Goal: Information Seeking & Learning: Find specific fact

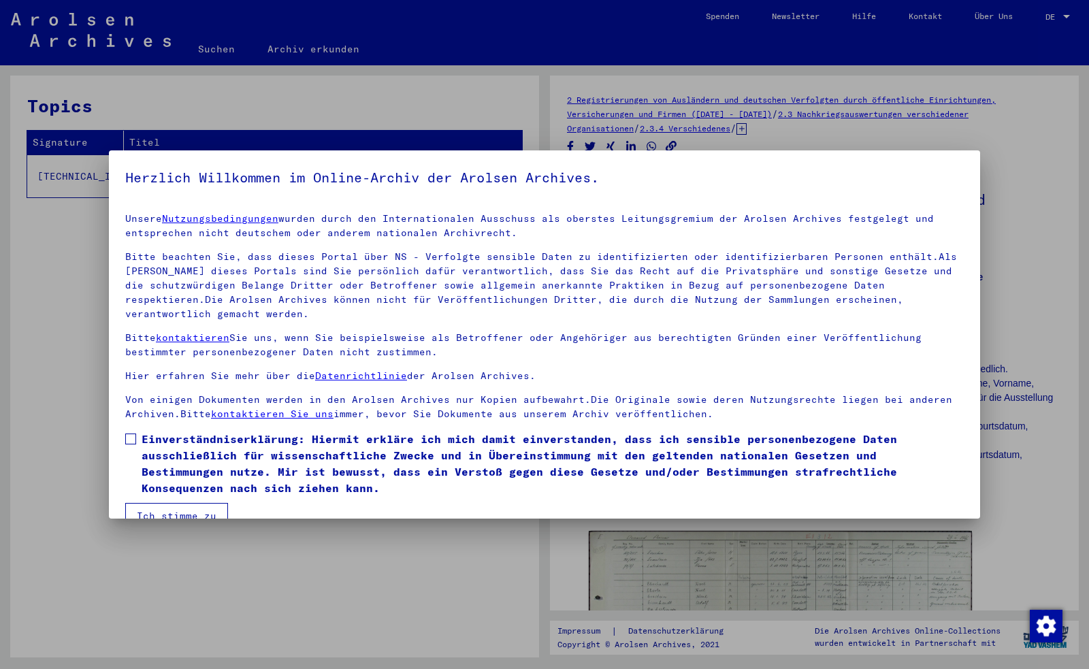
click at [187, 507] on button "Ich stimme zu" at bounding box center [176, 516] width 103 height 26
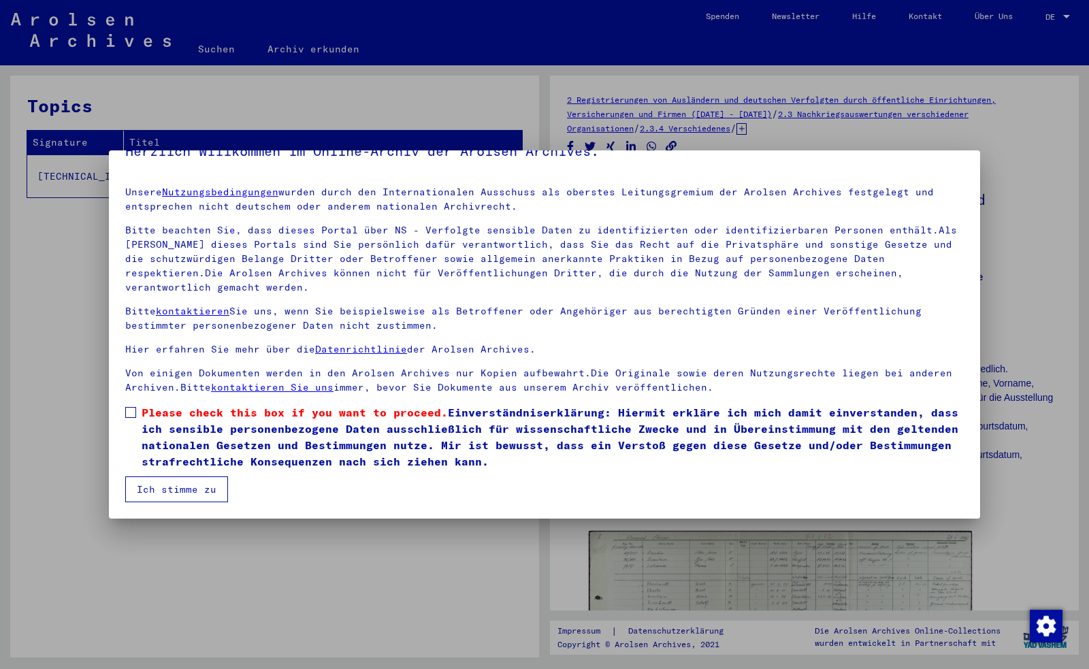
click at [199, 491] on button "Ich stimme zu" at bounding box center [176, 489] width 103 height 26
click at [206, 484] on button "Ich stimme zu" at bounding box center [176, 489] width 103 height 26
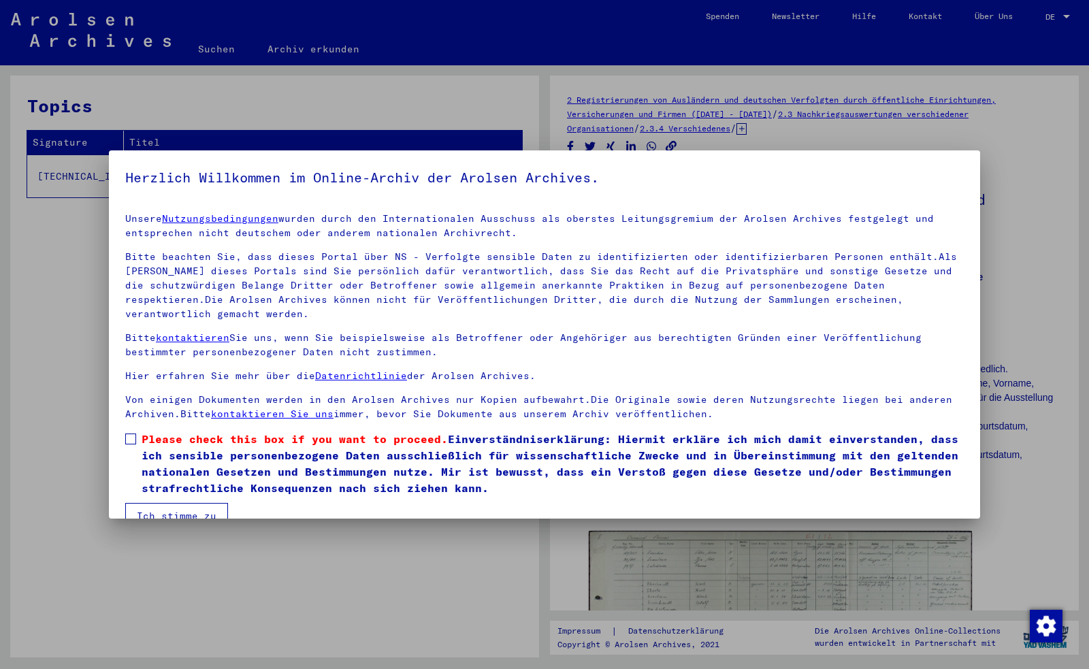
click at [319, 567] on div at bounding box center [544, 334] width 1089 height 669
drag, startPoint x: 319, startPoint y: 567, endPoint x: 421, endPoint y: 525, distance: 109.8
click at [320, 567] on div at bounding box center [544, 334] width 1089 height 669
click at [127, 439] on span at bounding box center [130, 438] width 11 height 11
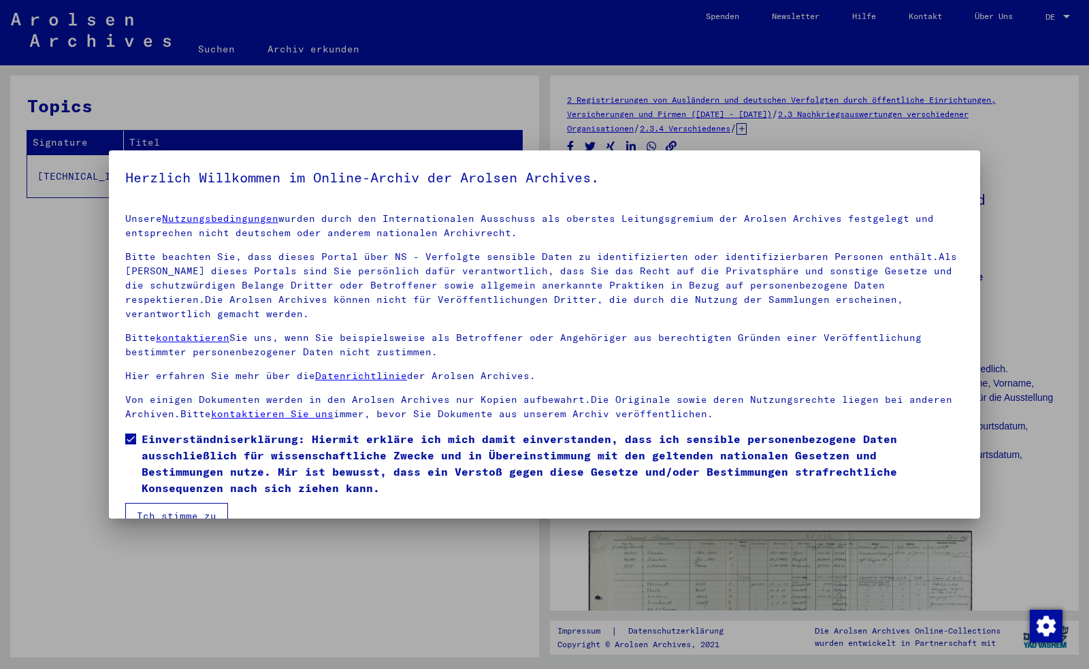
click at [167, 510] on button "Ich stimme zu" at bounding box center [176, 516] width 103 height 26
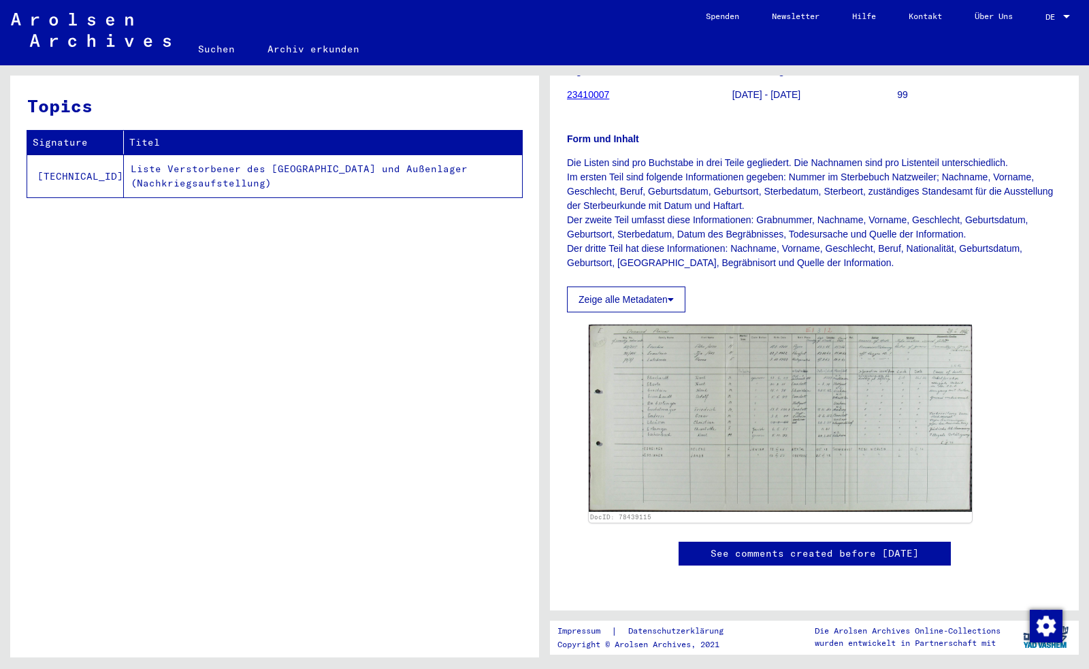
scroll to position [634, 0]
click at [125, 174] on td "Liste Verstorbener des [GEOGRAPHIC_DATA] und Außenlager (Nachkriegsaufstellung)" at bounding box center [323, 175] width 398 height 43
click at [124, 150] on th "Titel" at bounding box center [323, 143] width 398 height 24
click at [223, 49] on link "Suchen" at bounding box center [216, 49] width 69 height 33
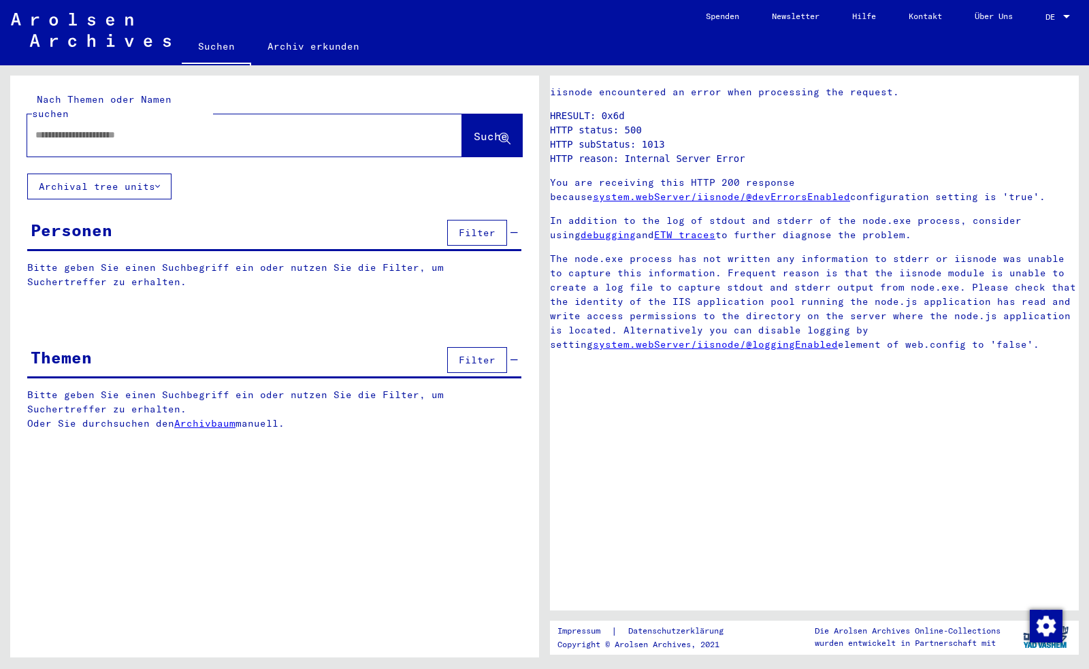
click at [72, 218] on div "Personen" at bounding box center [72, 230] width 82 height 24
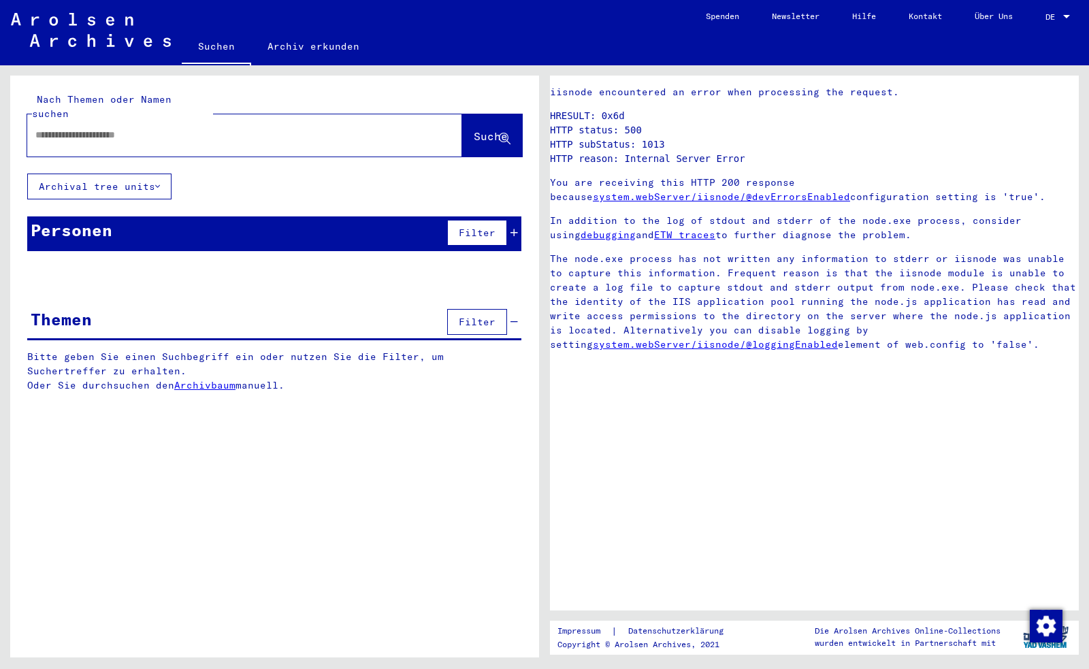
click at [474, 227] on span "Filter" at bounding box center [477, 233] width 37 height 12
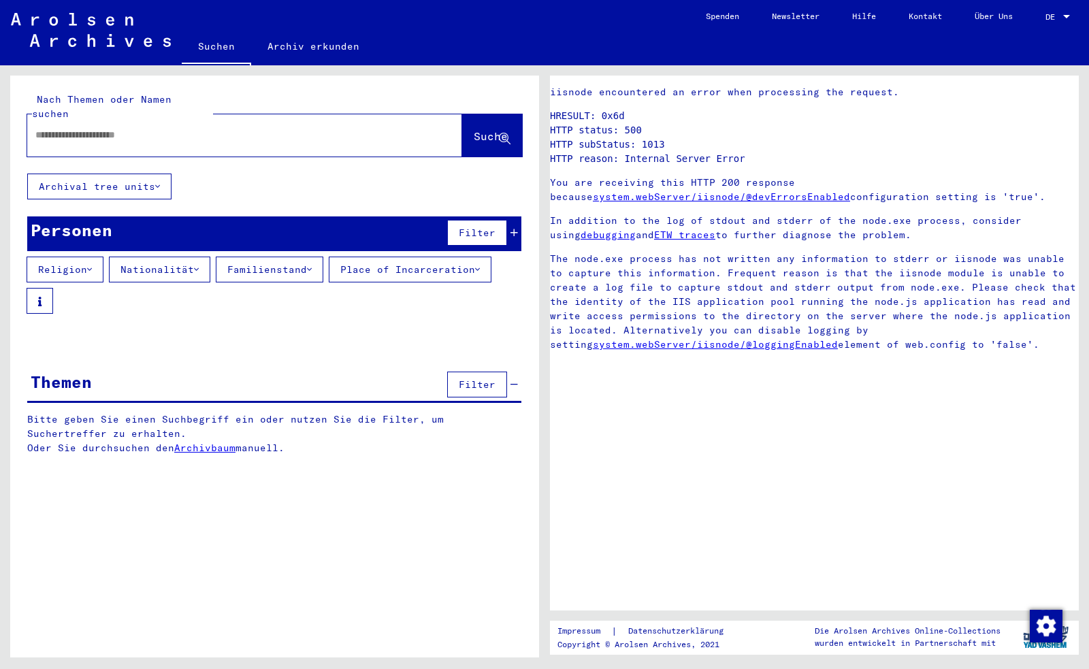
click at [44, 128] on input "text" at bounding box center [232, 135] width 394 height 14
type input "**********"
click at [157, 182] on icon at bounding box center [157, 187] width 5 height 10
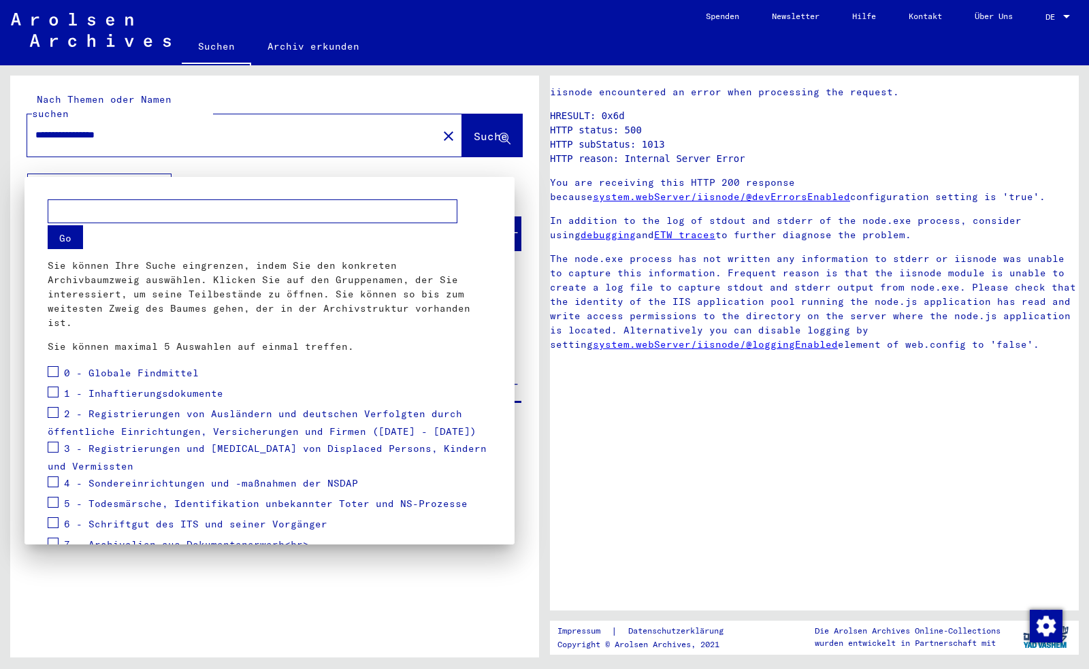
click at [132, 212] on input "text" at bounding box center [253, 211] width 410 height 24
click at [62, 233] on button "Go" at bounding box center [65, 237] width 35 height 24
click at [76, 176] on div at bounding box center [544, 334] width 1089 height 669
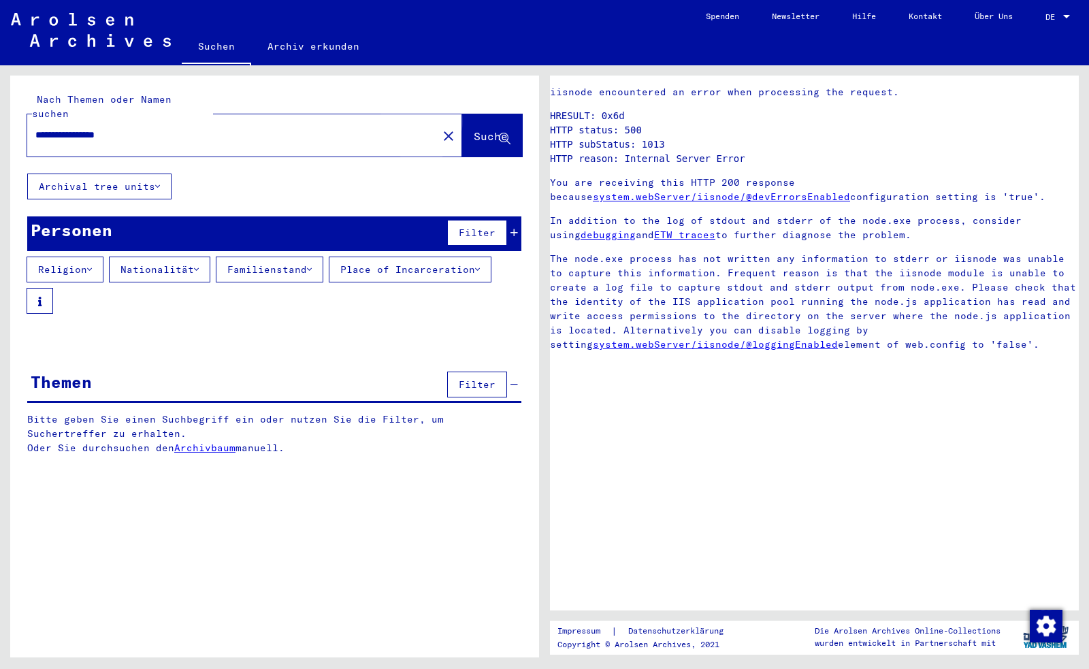
click at [474, 129] on span "Suche" at bounding box center [491, 136] width 34 height 14
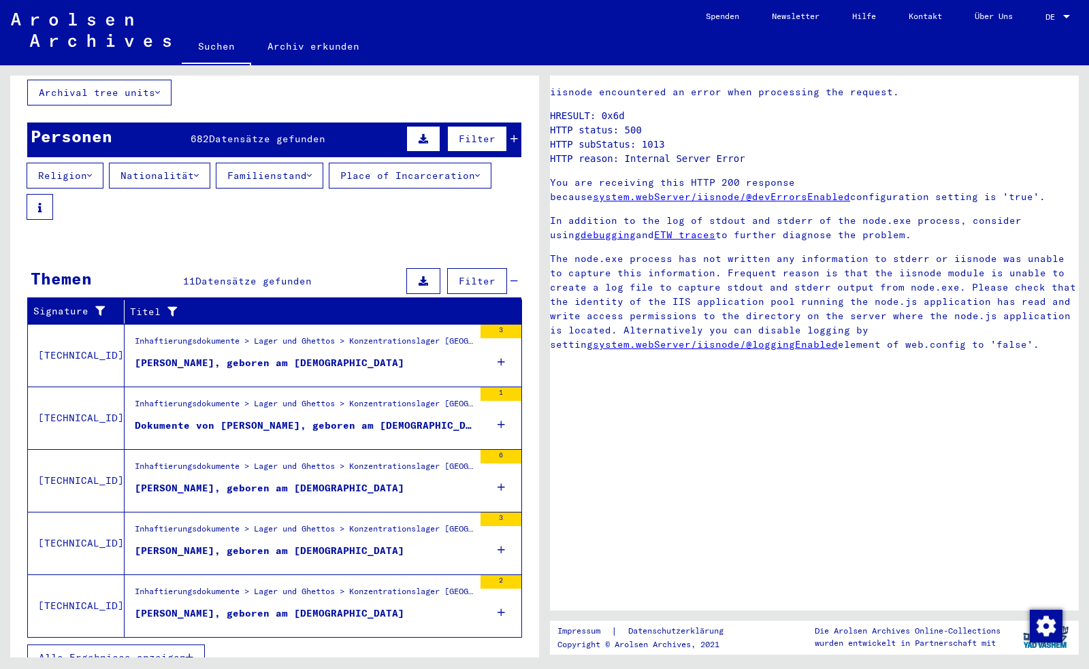
scroll to position [100, 0]
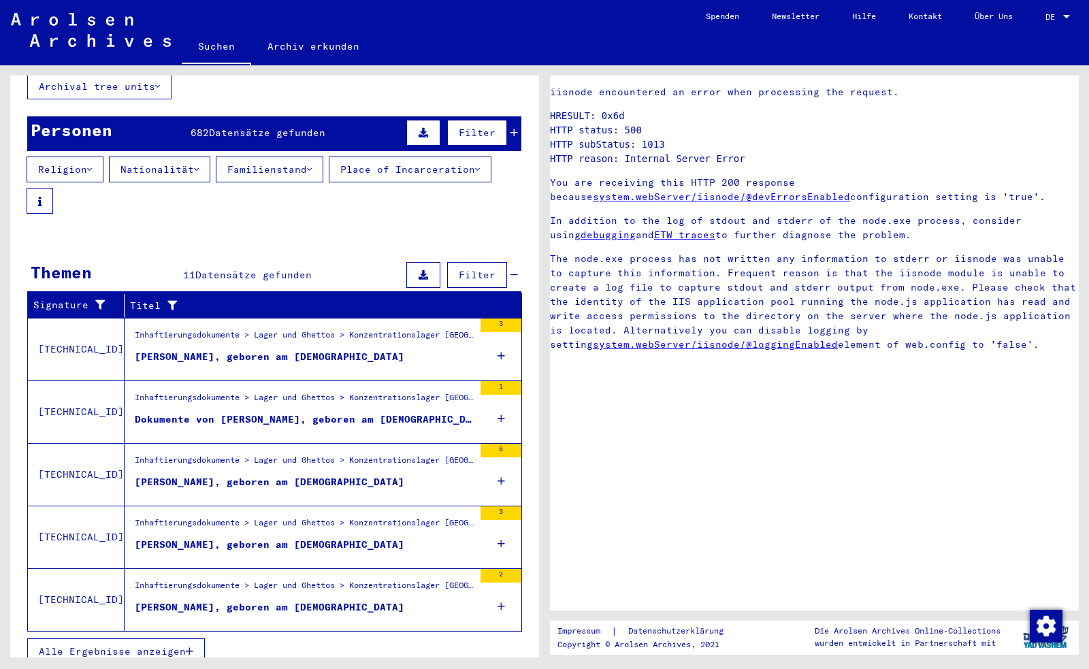
click at [196, 475] on div "[PERSON_NAME], geboren am [DEMOGRAPHIC_DATA]" at bounding box center [269, 482] width 269 height 14
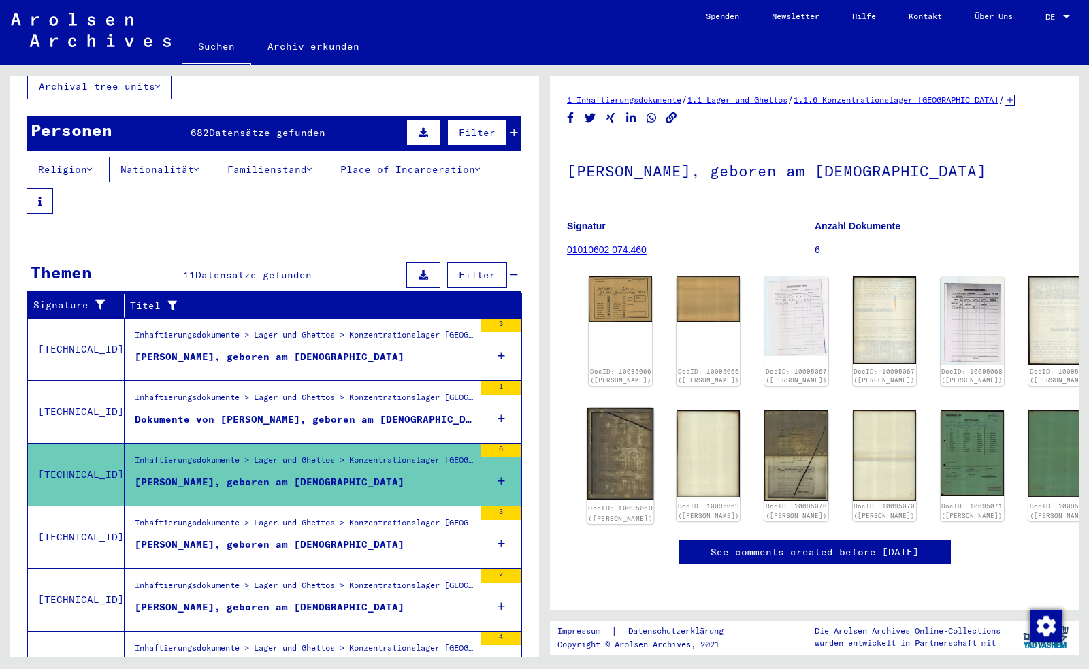
scroll to position [31, 0]
click at [610, 274] on img at bounding box center [620, 298] width 67 height 48
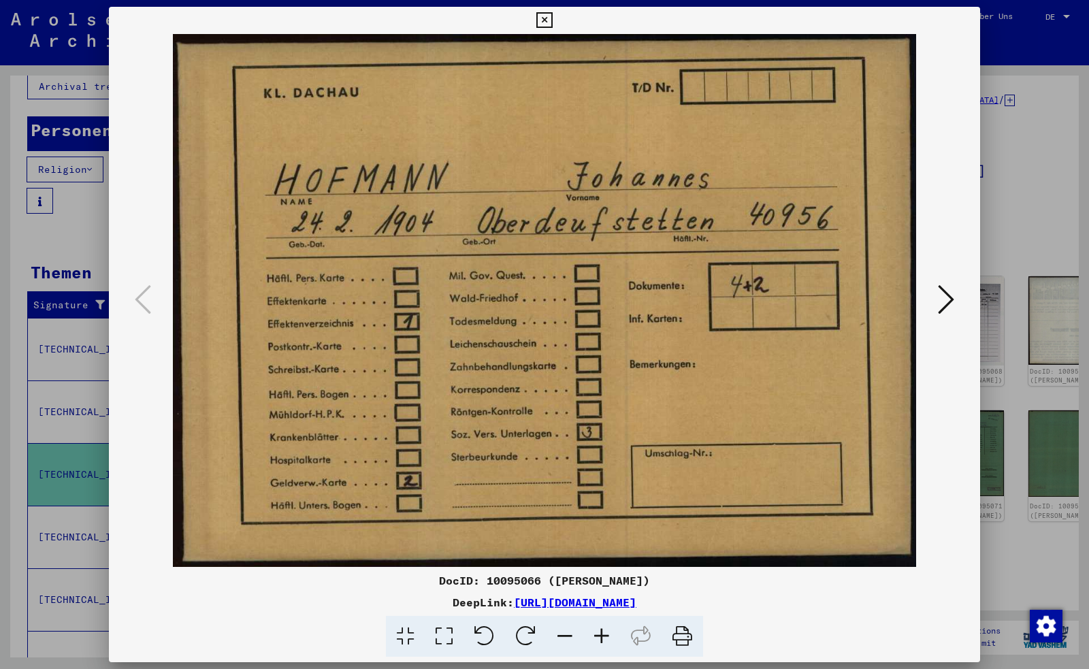
click at [947, 303] on icon at bounding box center [946, 299] width 16 height 33
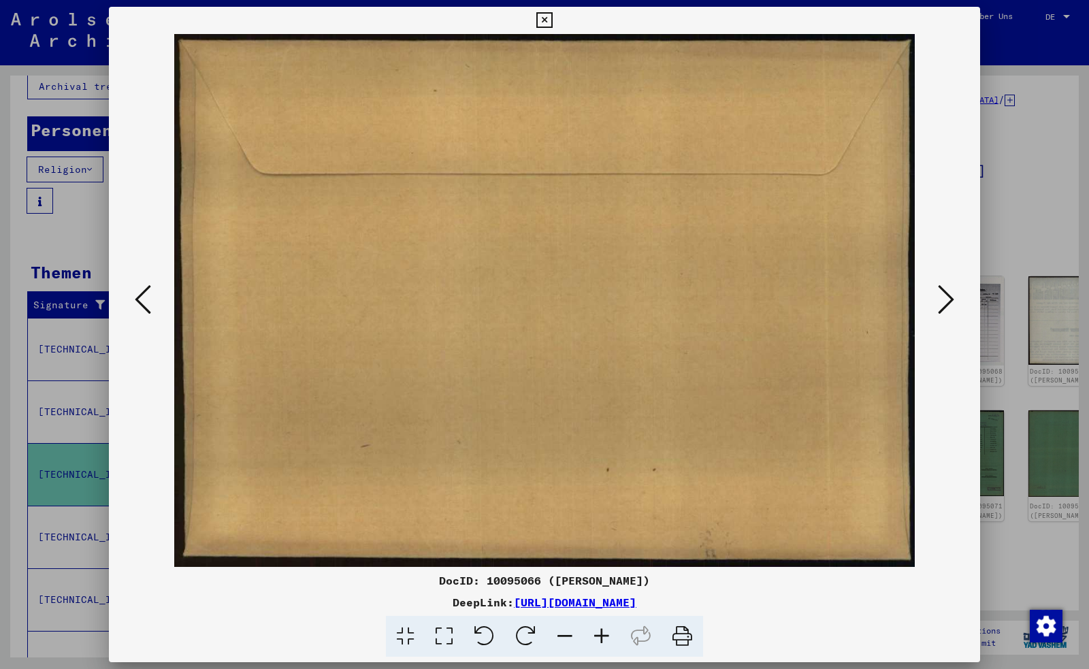
click at [947, 303] on icon at bounding box center [946, 299] width 16 height 33
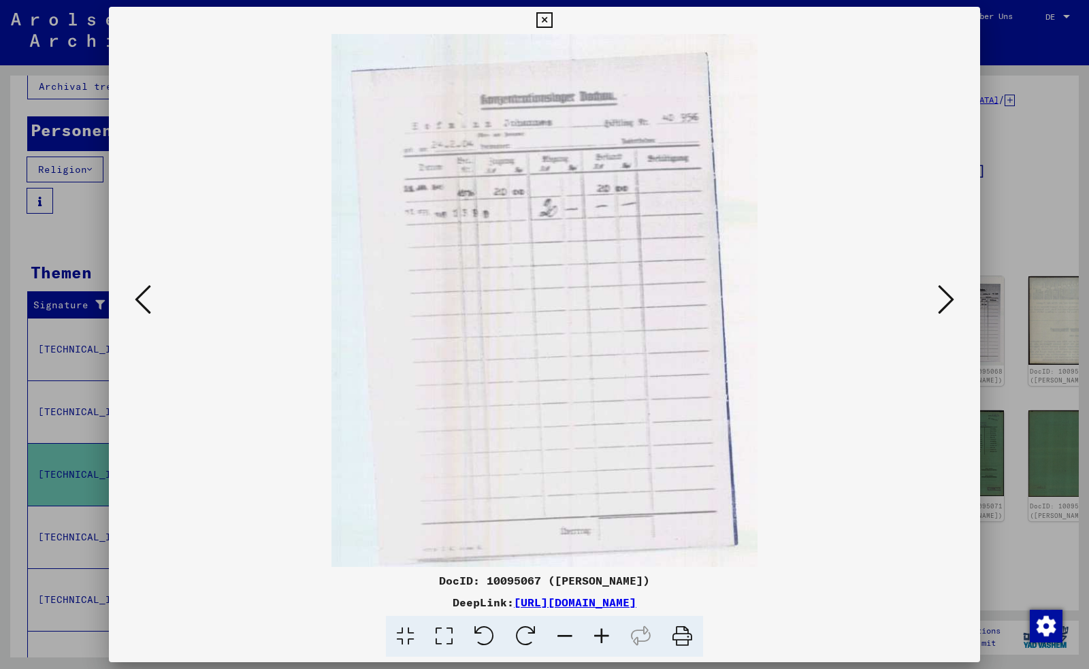
click at [947, 303] on icon at bounding box center [946, 299] width 16 height 33
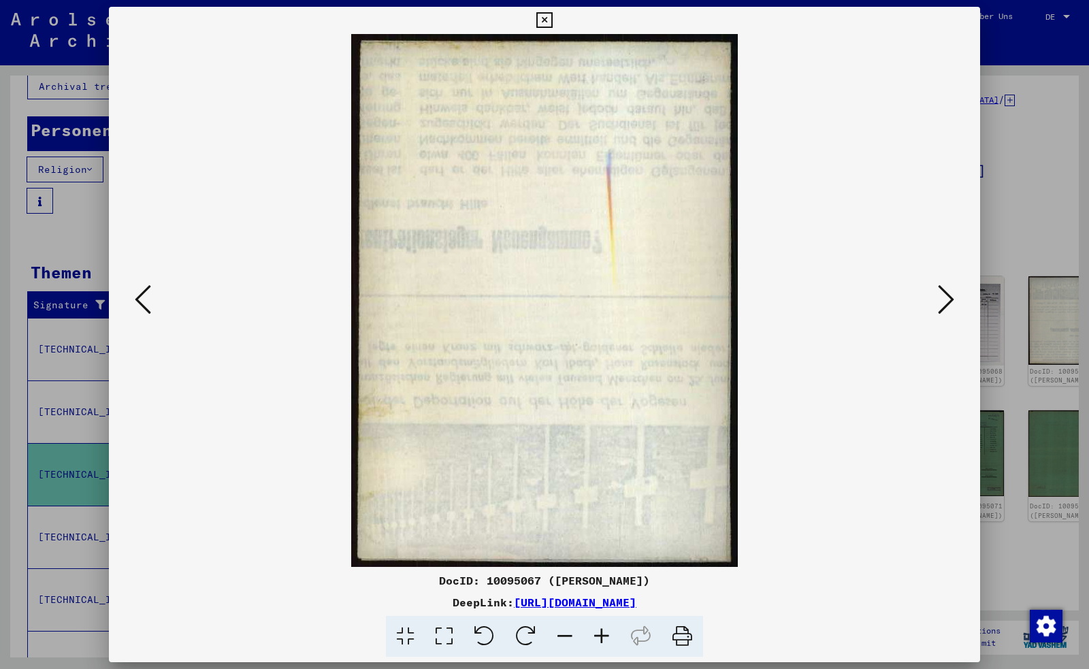
click at [947, 303] on icon at bounding box center [946, 299] width 16 height 33
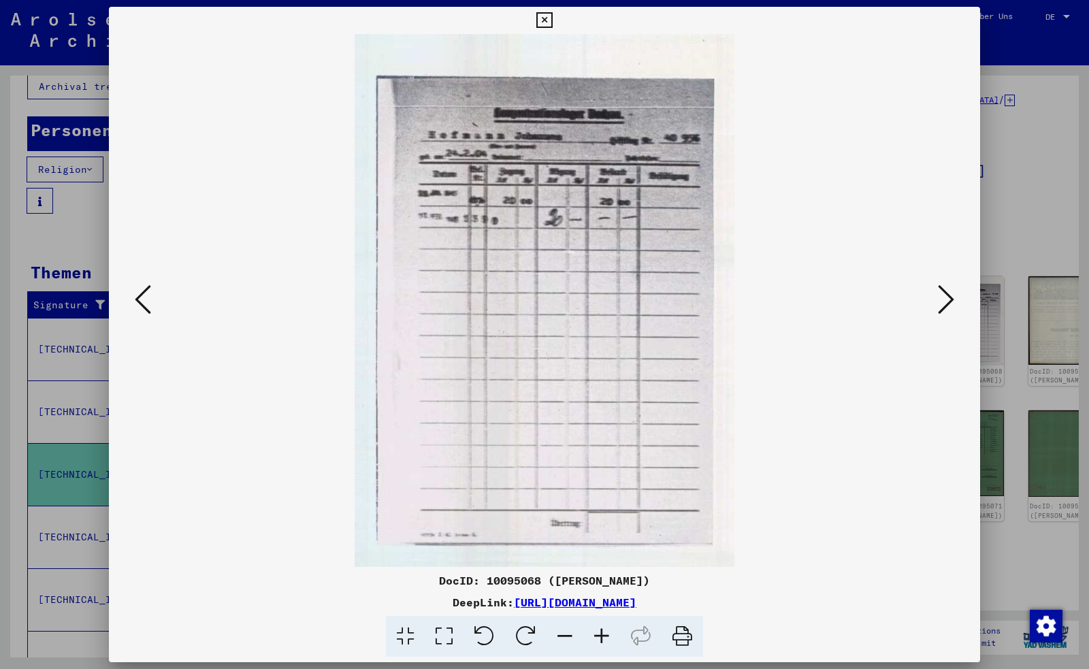
click at [947, 303] on icon at bounding box center [946, 299] width 16 height 33
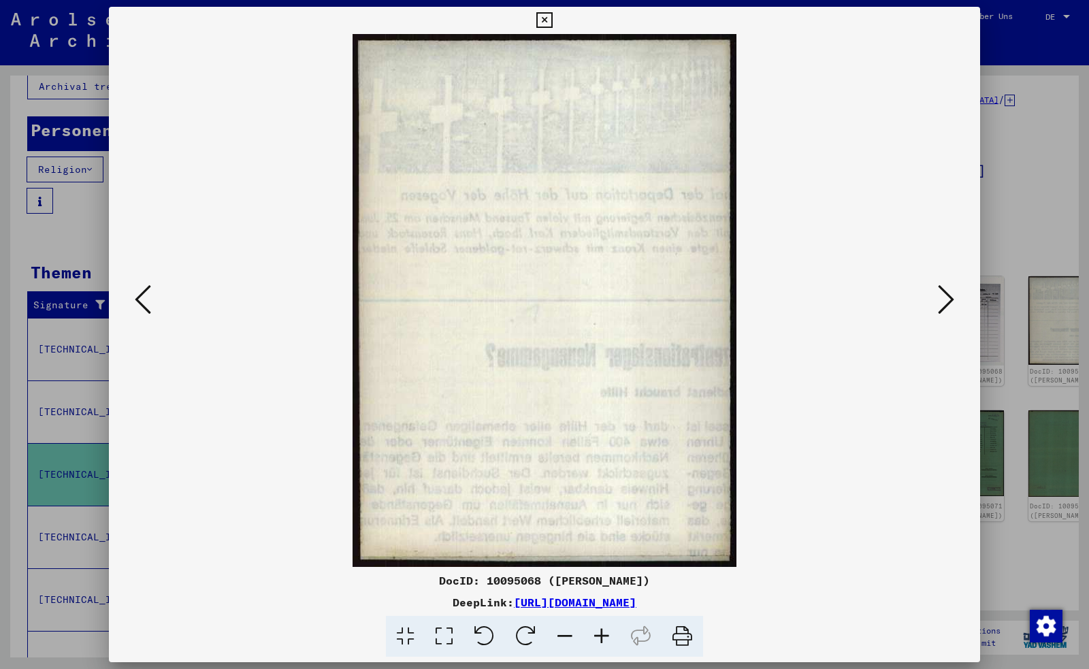
click at [947, 303] on icon at bounding box center [946, 299] width 16 height 33
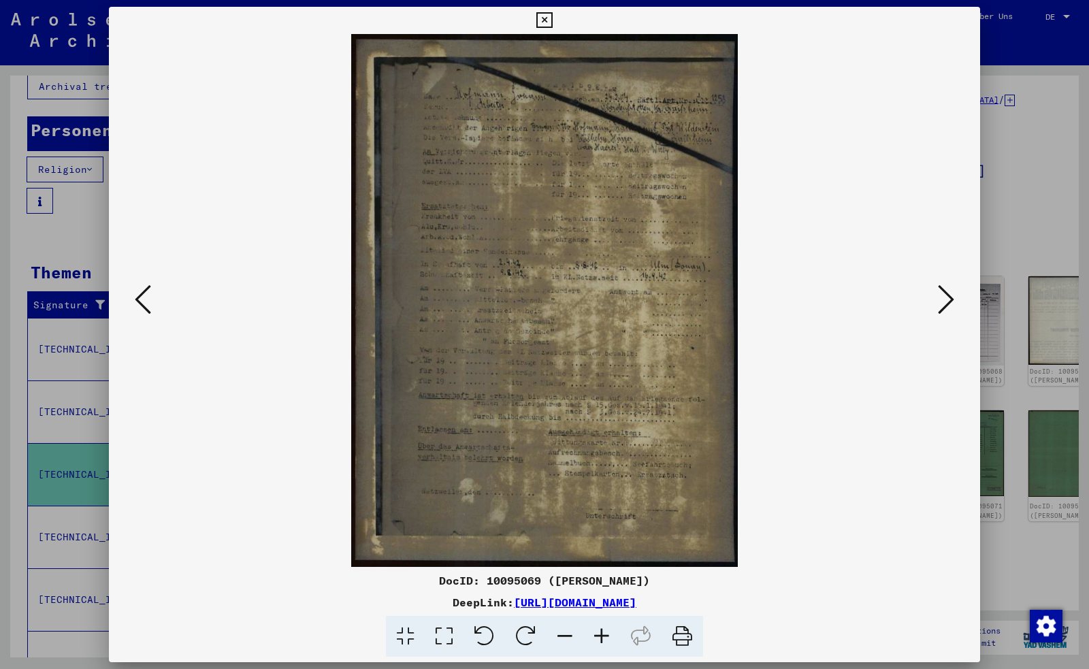
click at [949, 294] on icon at bounding box center [946, 299] width 16 height 33
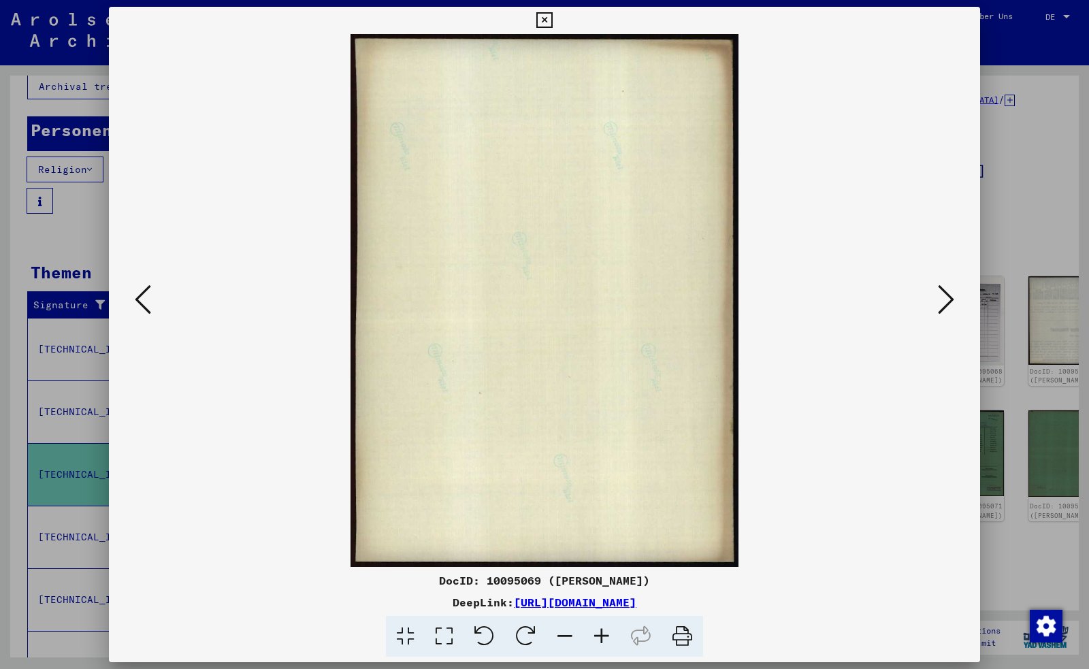
click at [949, 294] on icon at bounding box center [946, 299] width 16 height 33
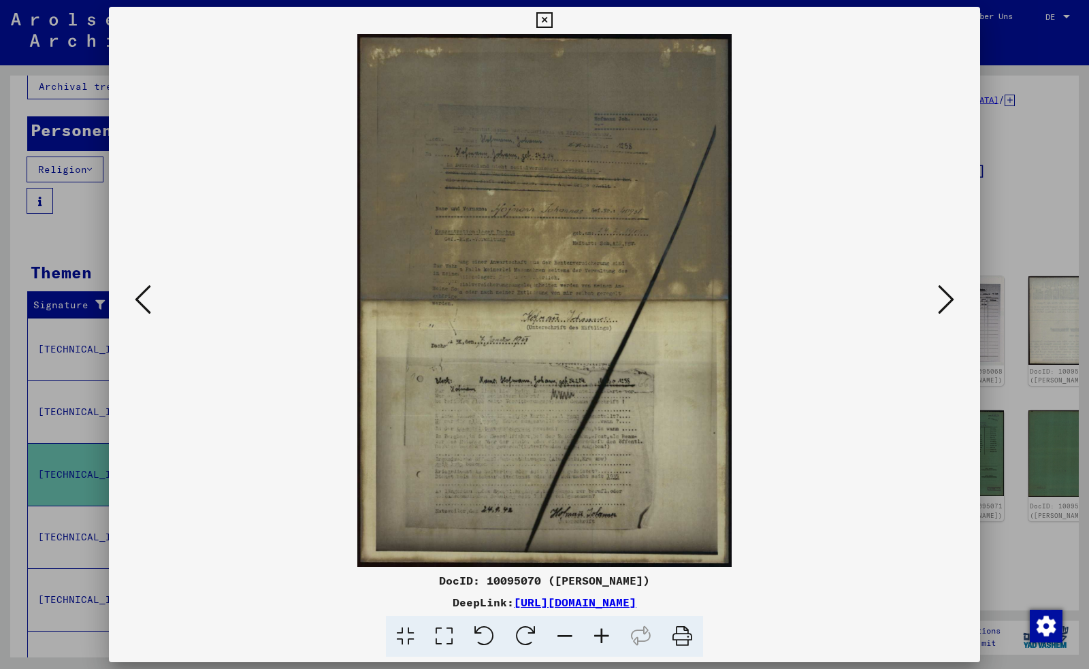
click at [540, 325] on img at bounding box center [544, 300] width 778 height 533
click at [947, 296] on icon at bounding box center [946, 299] width 16 height 33
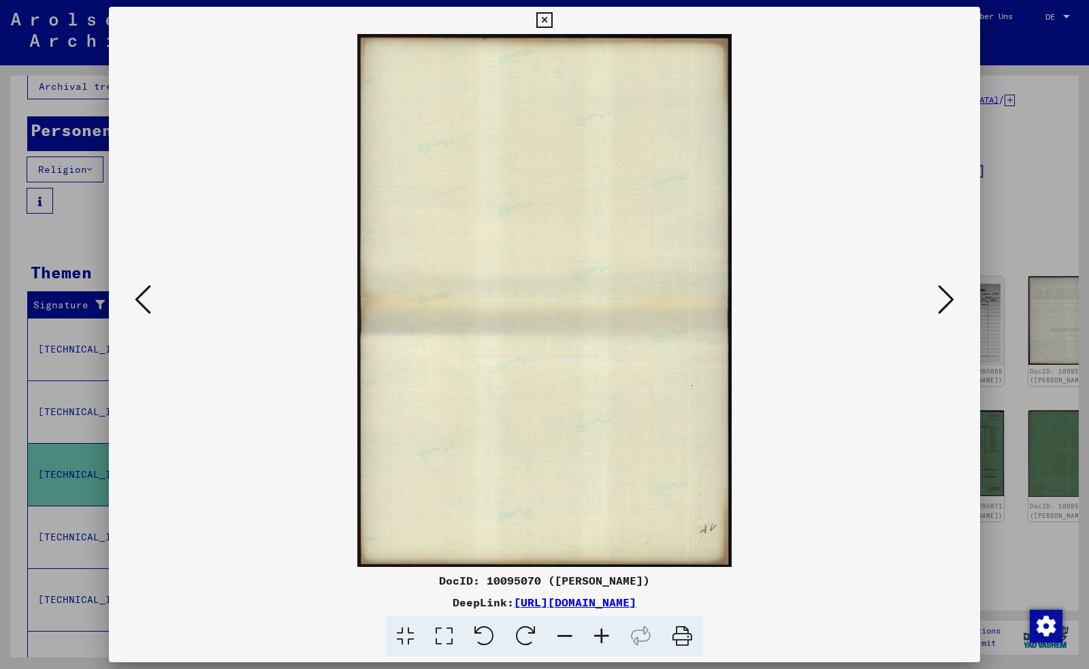
click at [947, 296] on icon at bounding box center [946, 299] width 16 height 33
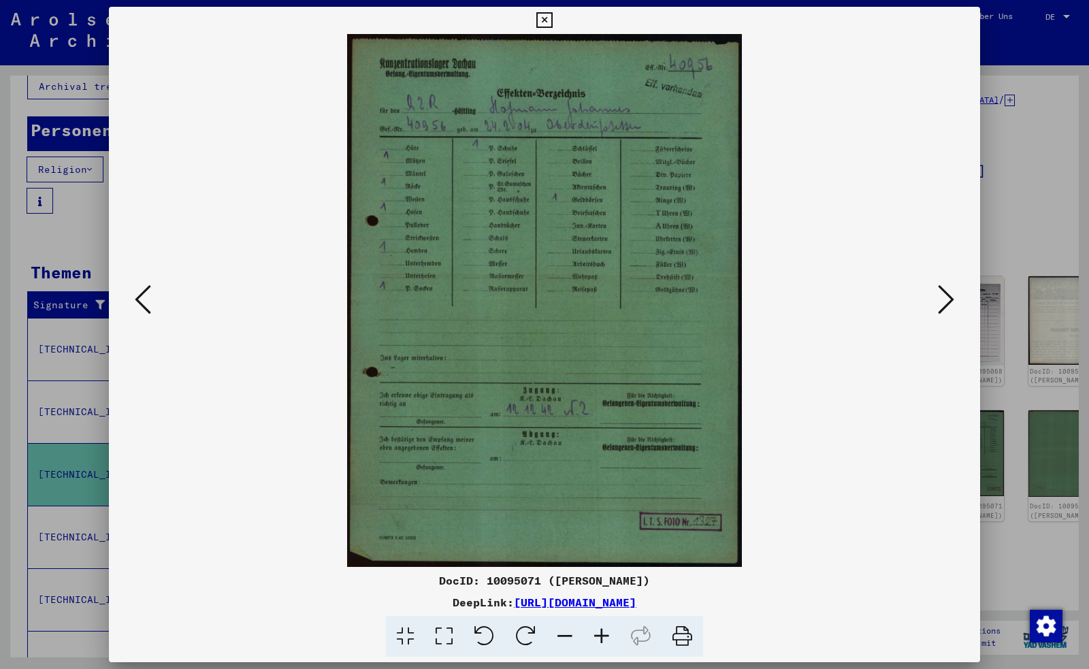
click at [946, 301] on icon at bounding box center [946, 299] width 16 height 33
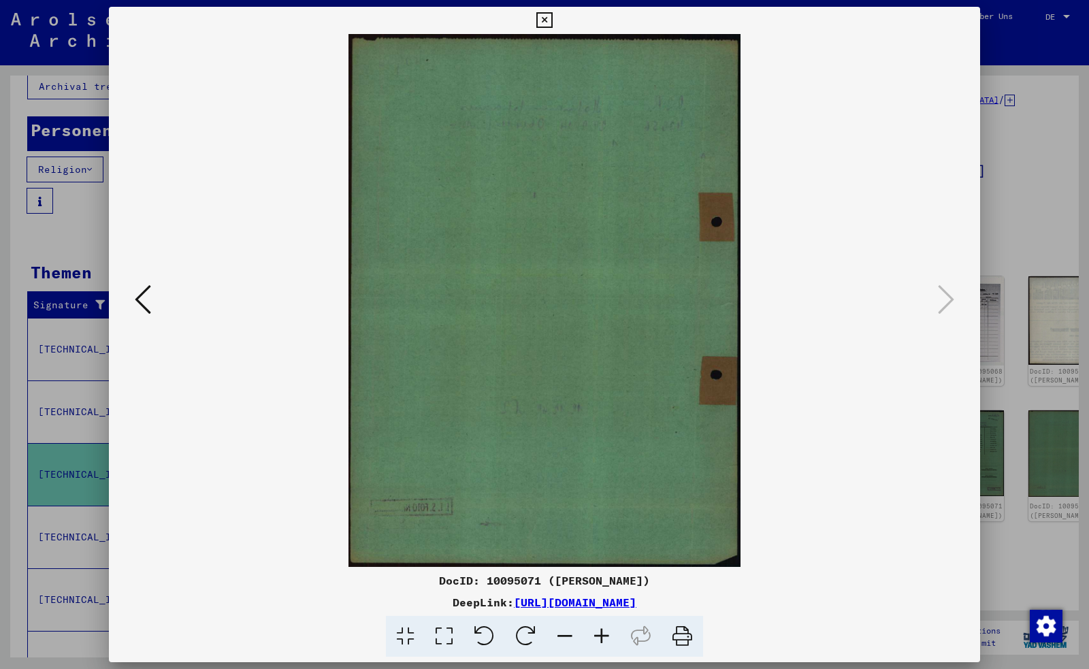
click at [146, 295] on icon at bounding box center [143, 299] width 16 height 33
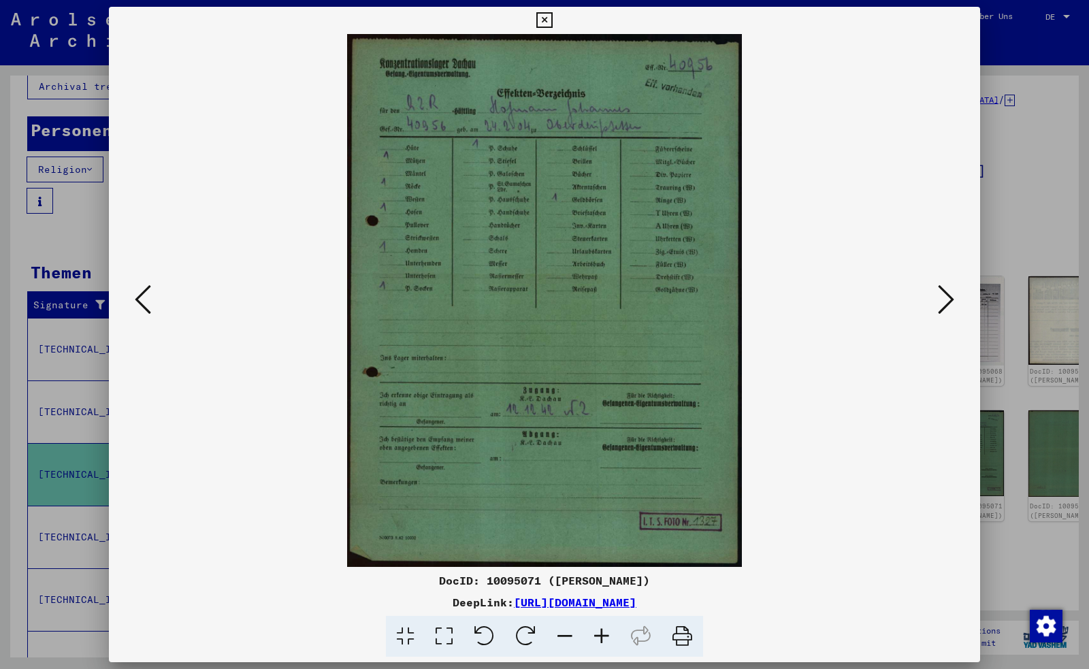
click at [146, 295] on icon at bounding box center [143, 299] width 16 height 33
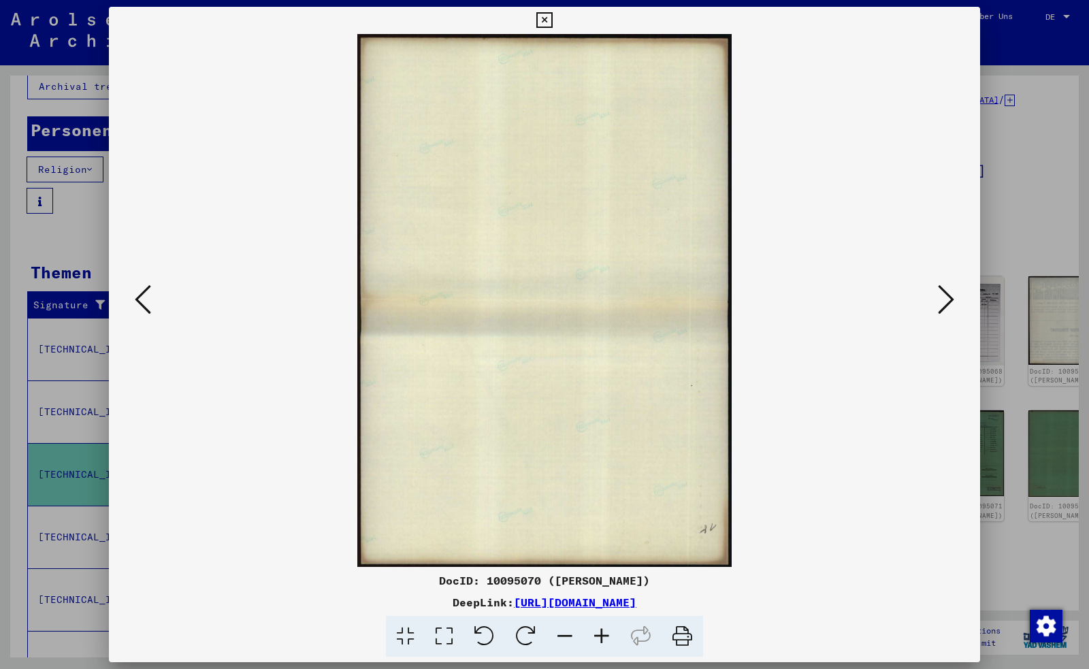
click at [146, 295] on icon at bounding box center [143, 299] width 16 height 33
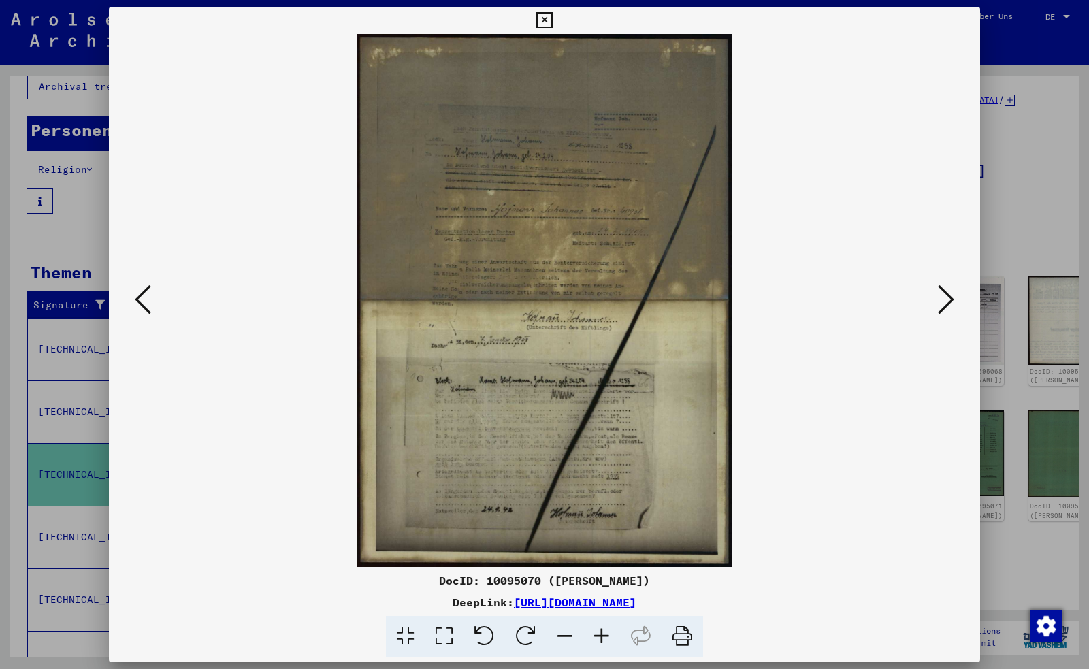
click at [146, 295] on icon at bounding box center [143, 299] width 16 height 33
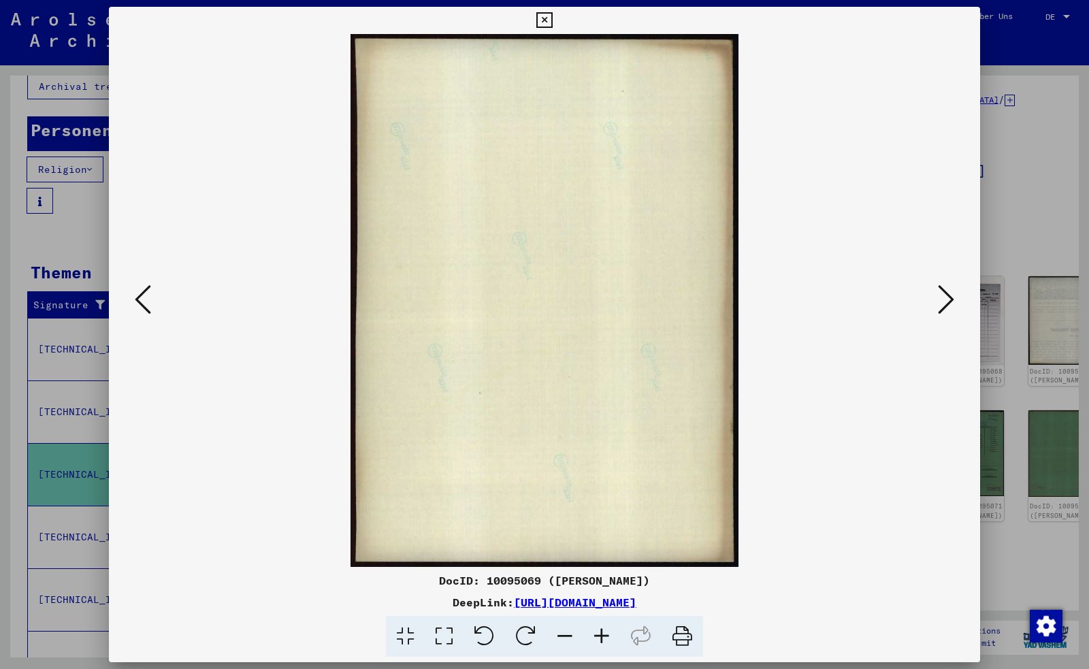
click at [146, 295] on icon at bounding box center [143, 299] width 16 height 33
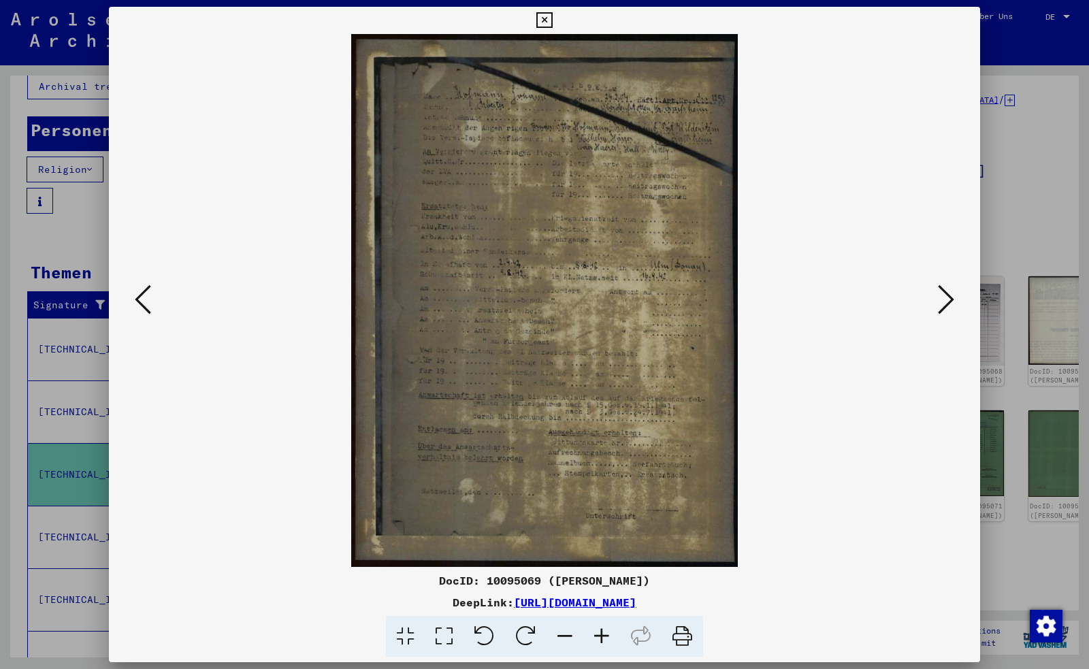
click at [146, 295] on icon at bounding box center [143, 299] width 16 height 33
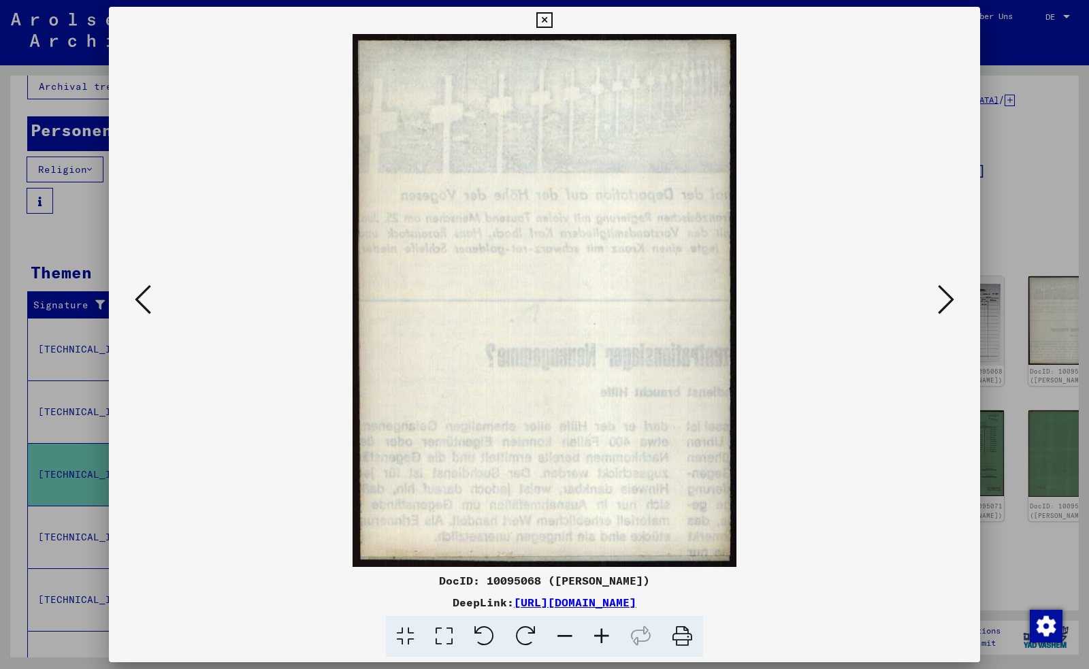
click at [144, 295] on icon at bounding box center [143, 299] width 16 height 33
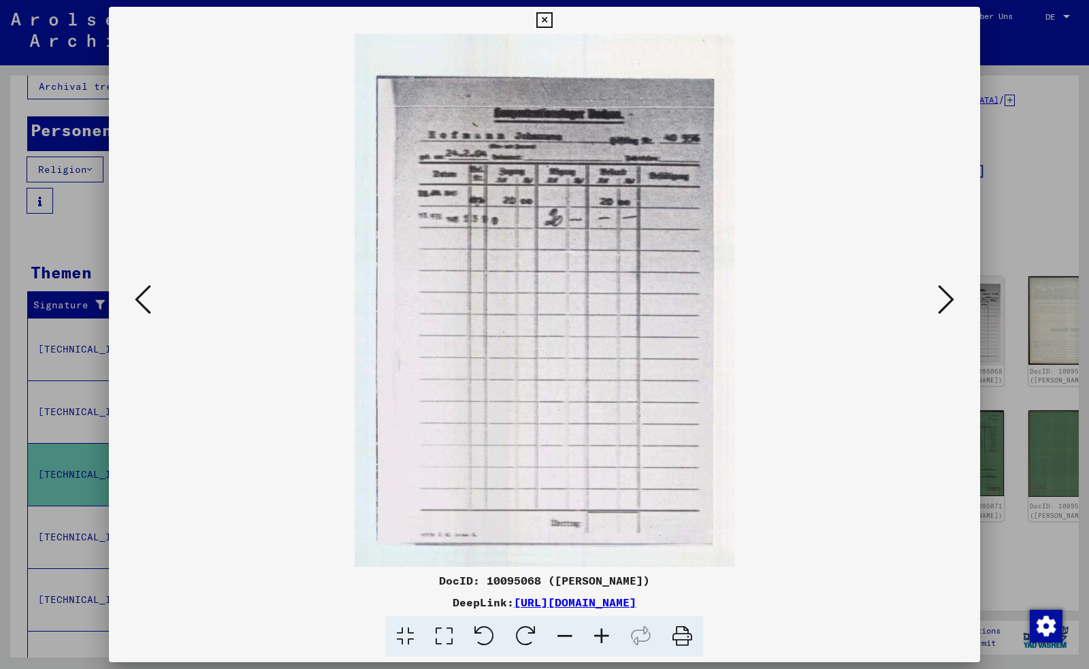
click at [141, 301] on icon at bounding box center [143, 299] width 16 height 33
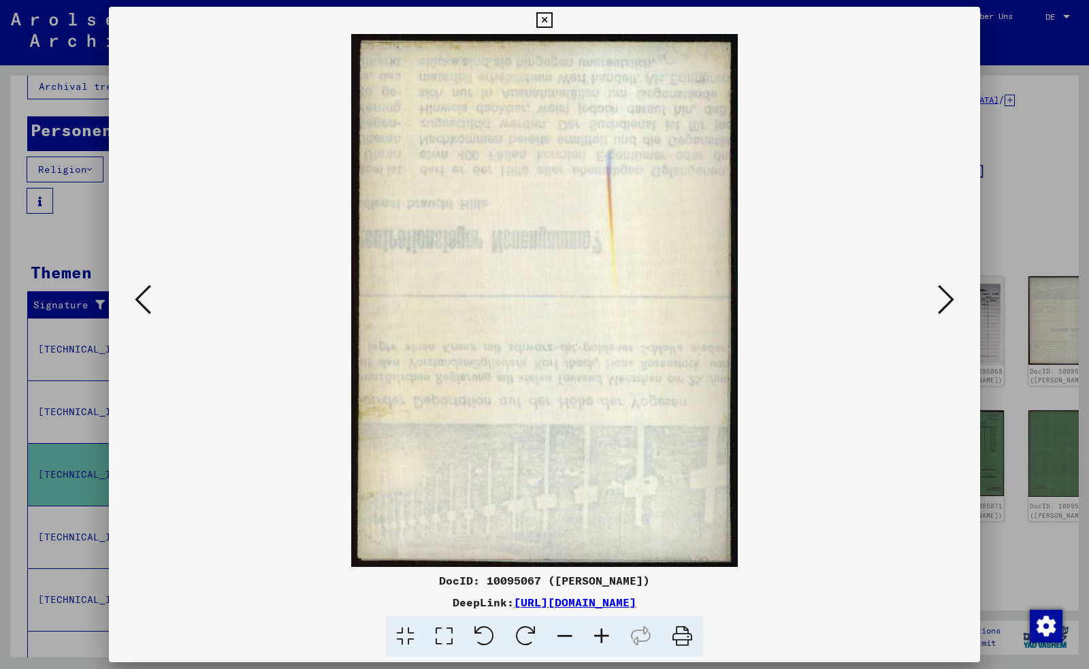
click at [141, 301] on icon at bounding box center [143, 299] width 16 height 33
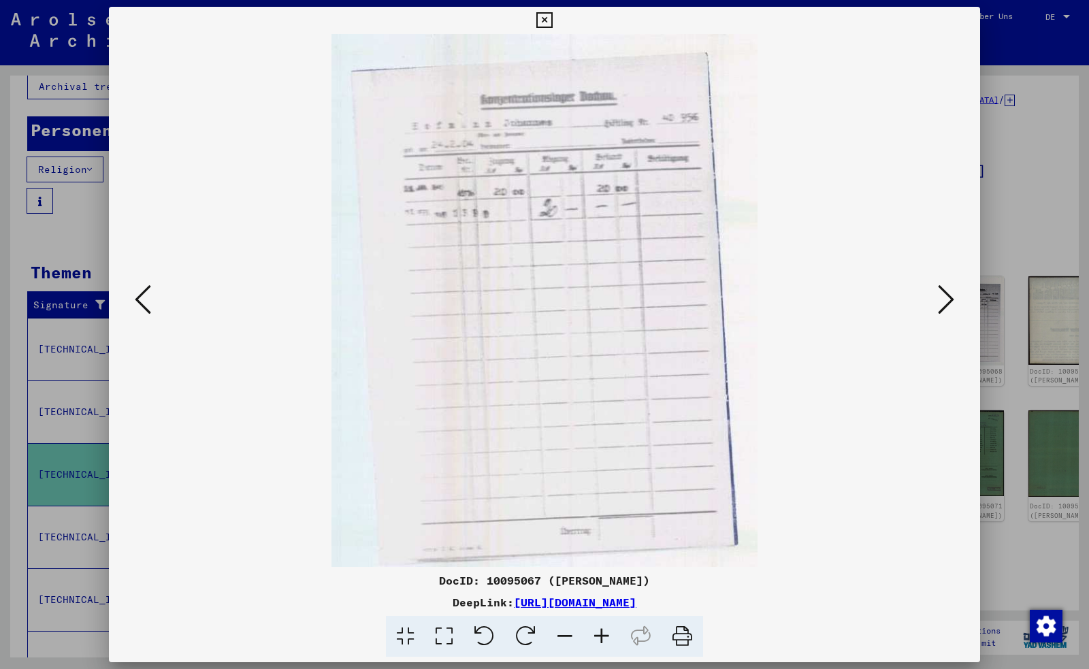
click at [141, 301] on icon at bounding box center [143, 299] width 16 height 33
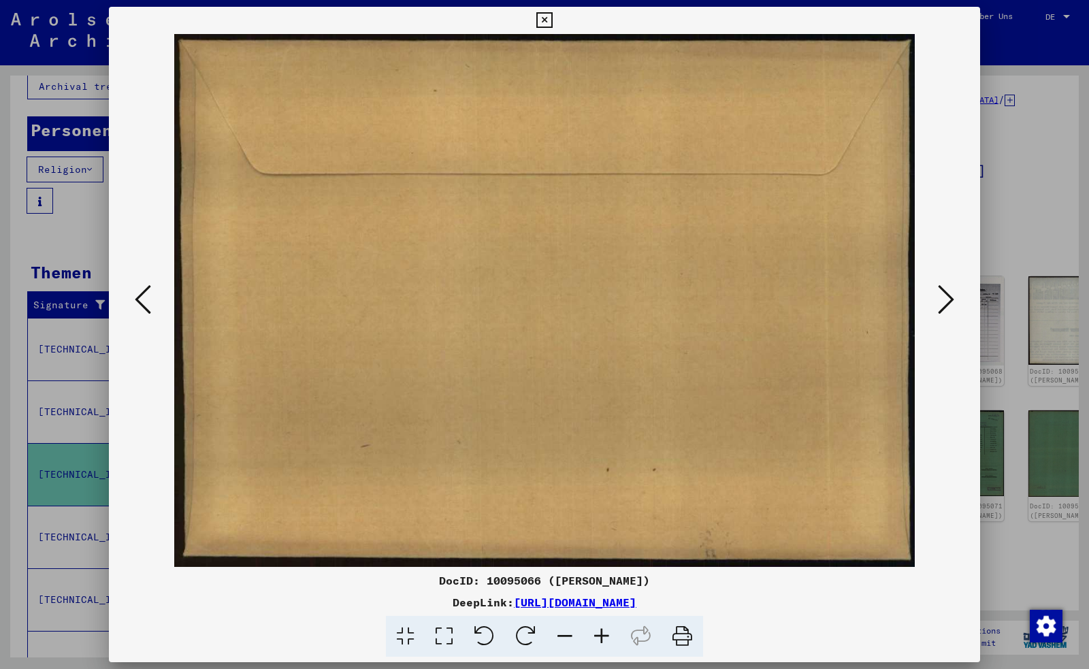
click at [141, 301] on icon at bounding box center [143, 299] width 16 height 33
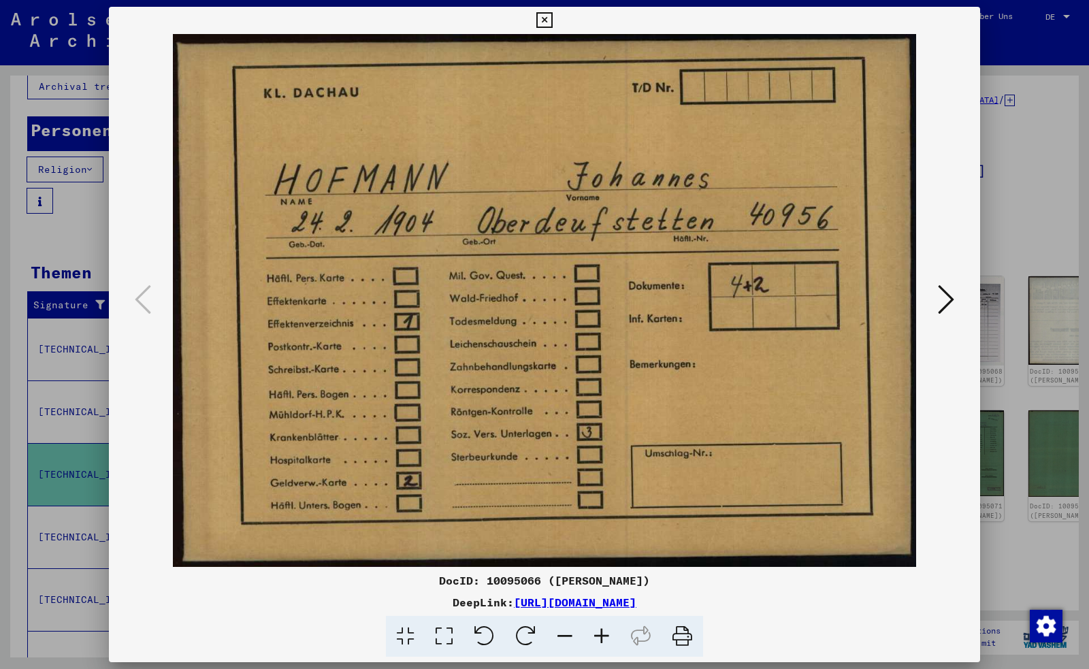
click at [952, 292] on icon at bounding box center [946, 299] width 16 height 33
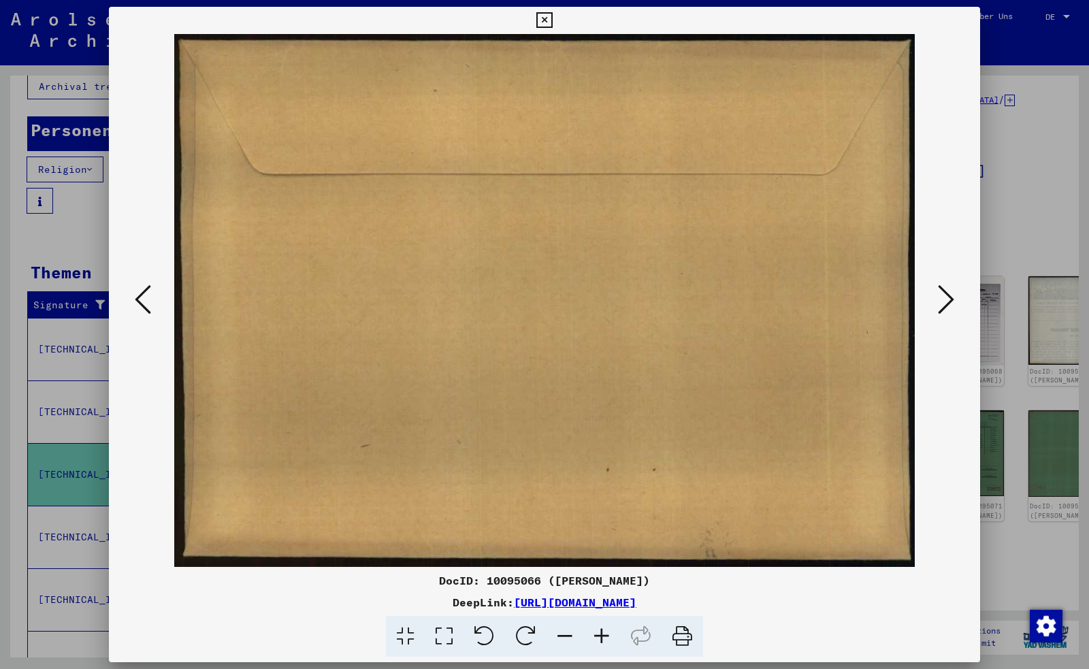
click at [952, 292] on icon at bounding box center [946, 299] width 16 height 33
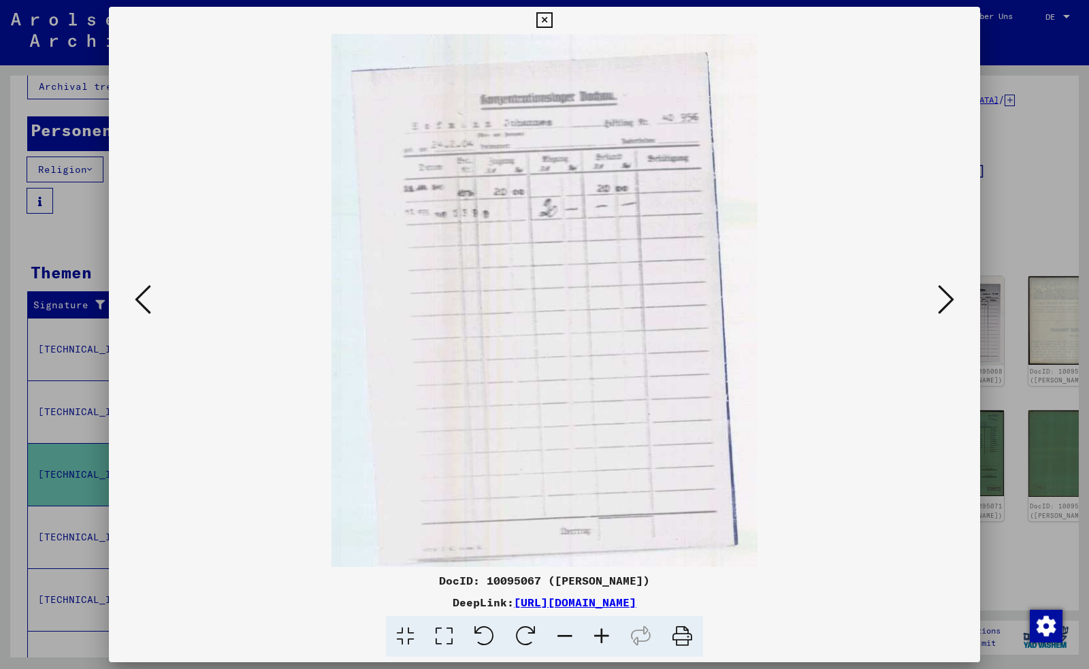
click at [952, 292] on icon at bounding box center [946, 299] width 16 height 33
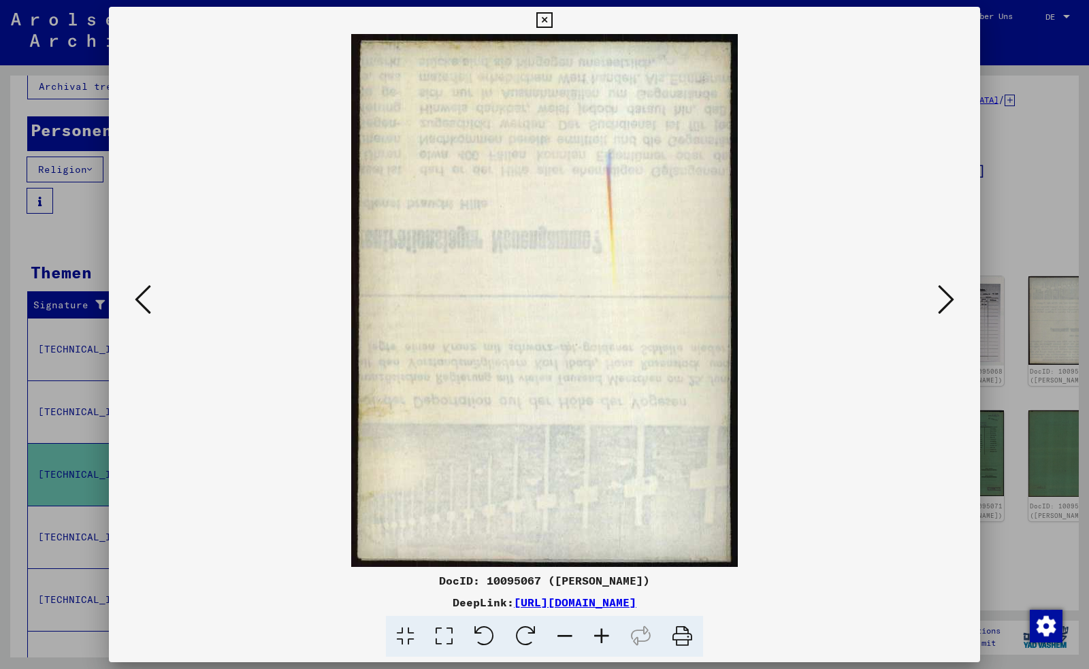
click at [952, 292] on icon at bounding box center [946, 299] width 16 height 33
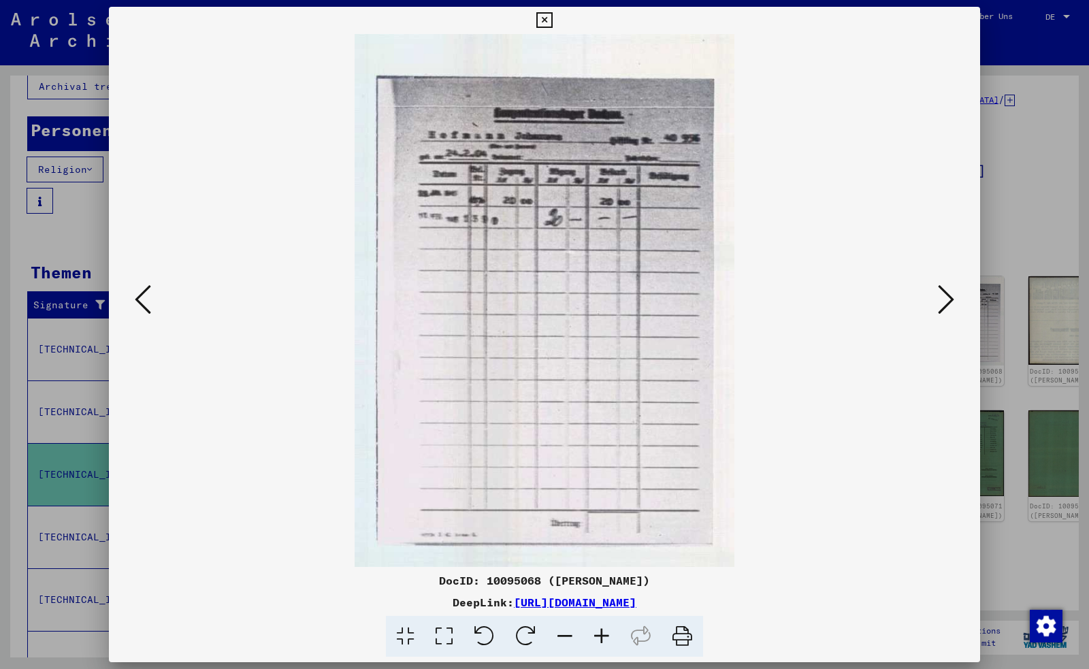
click at [952, 292] on icon at bounding box center [946, 299] width 16 height 33
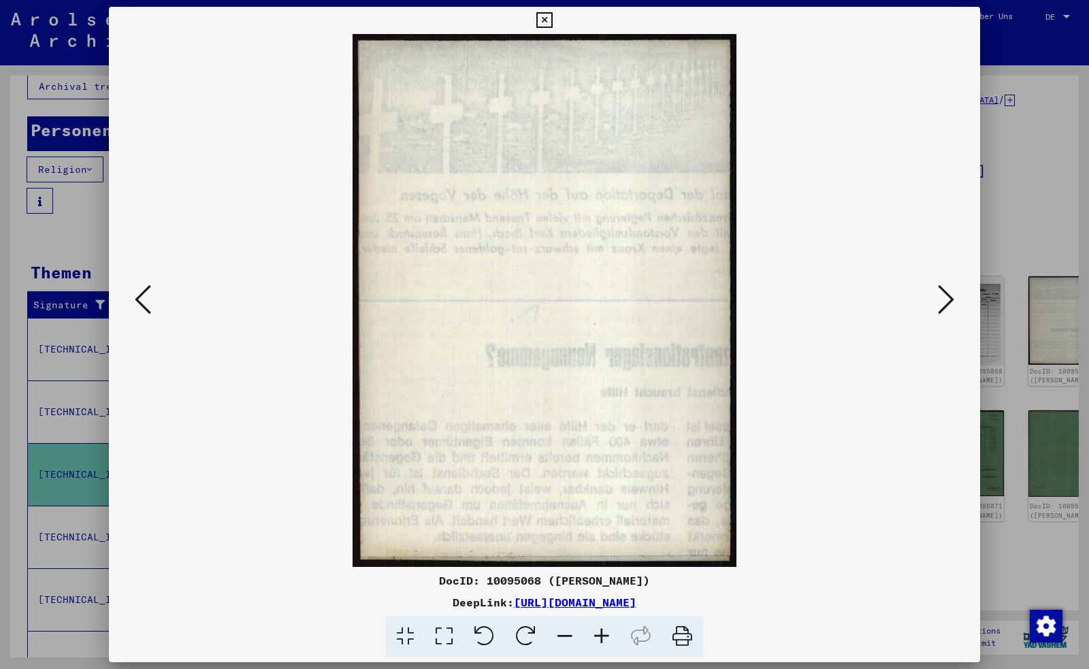
click at [952, 292] on icon at bounding box center [946, 299] width 16 height 33
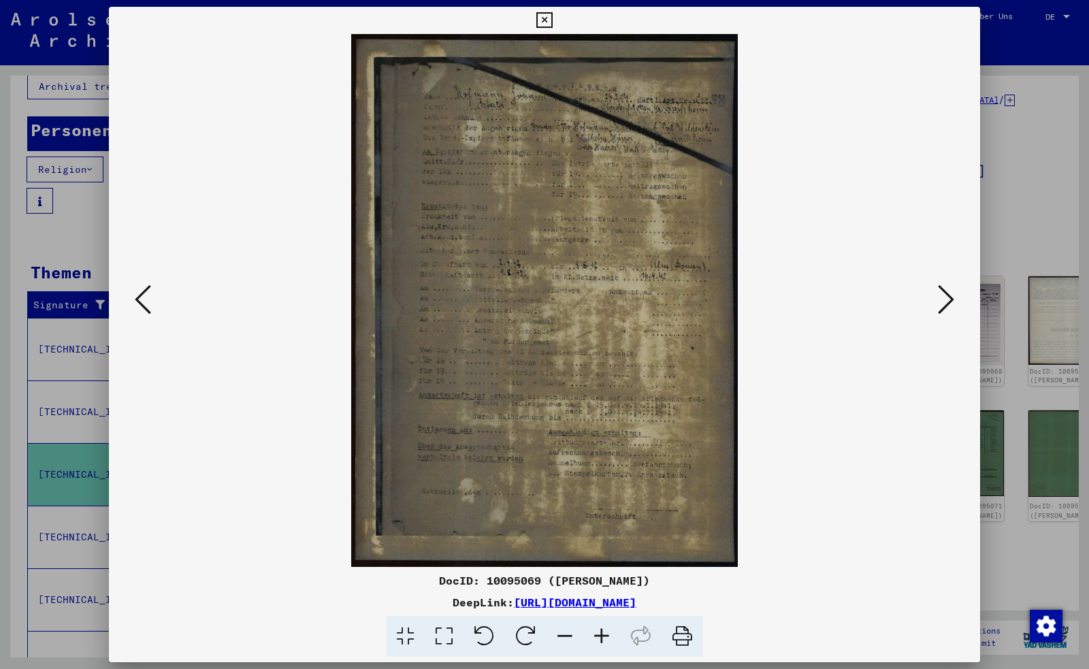
click at [952, 292] on icon at bounding box center [946, 299] width 16 height 33
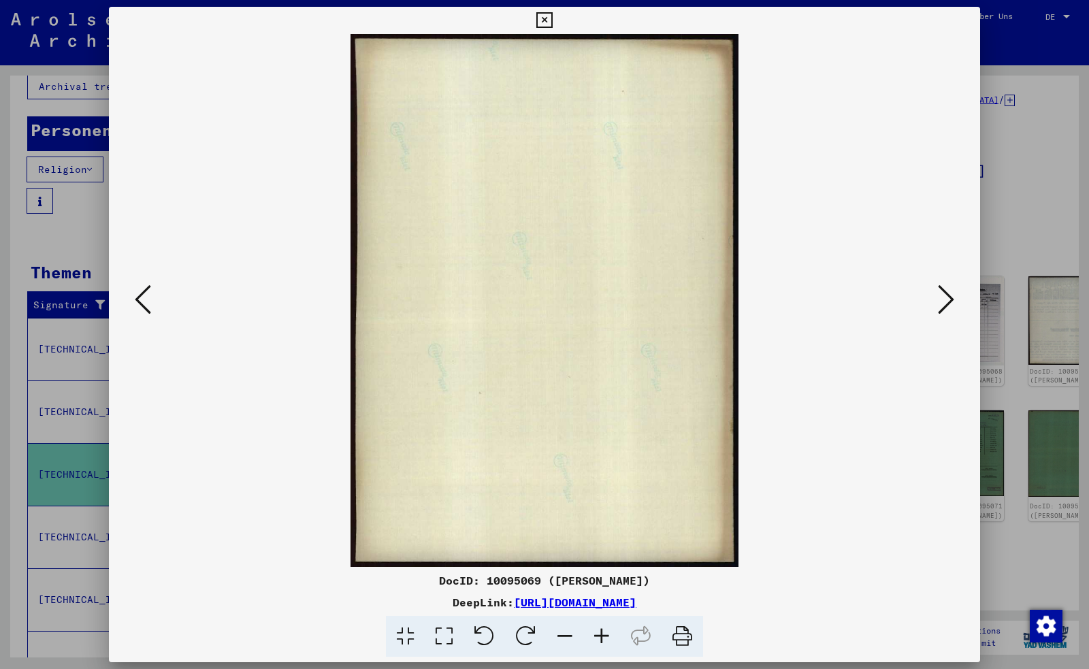
click at [952, 292] on icon at bounding box center [946, 299] width 16 height 33
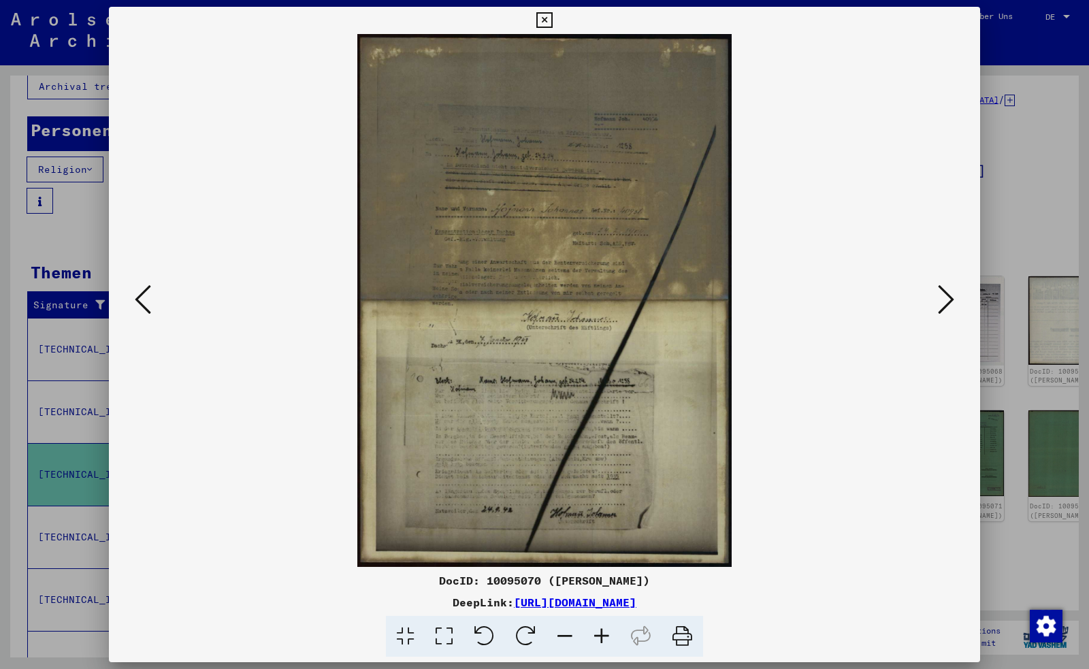
click at [952, 291] on icon at bounding box center [946, 299] width 16 height 33
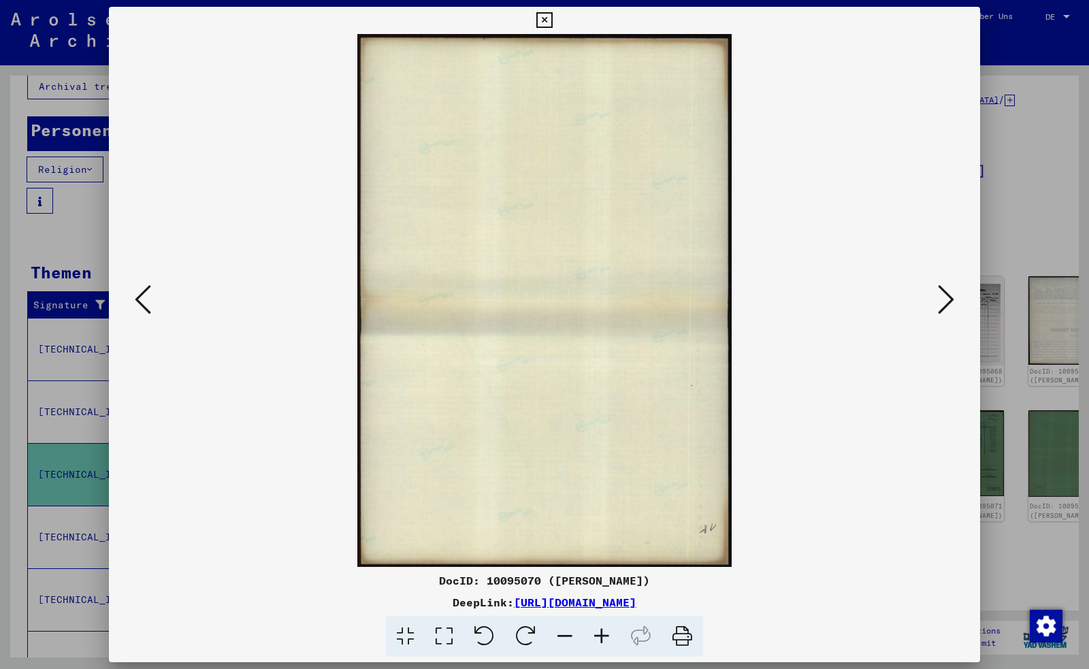
click at [952, 291] on icon at bounding box center [946, 299] width 16 height 33
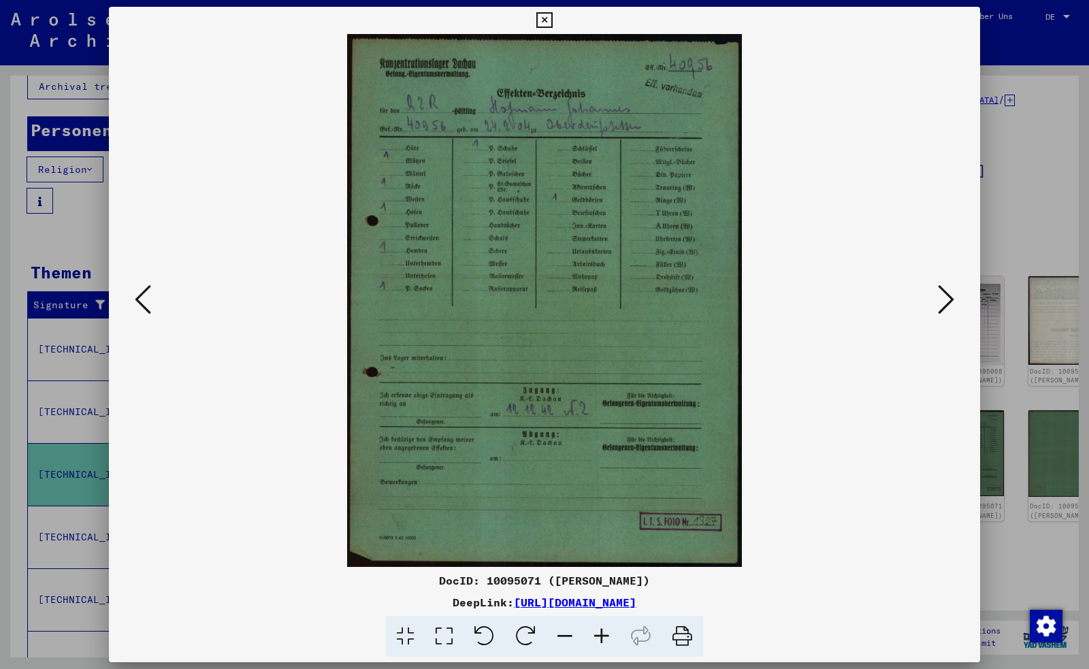
click at [952, 291] on icon at bounding box center [946, 299] width 16 height 33
